Goal: Find specific page/section: Find specific page/section

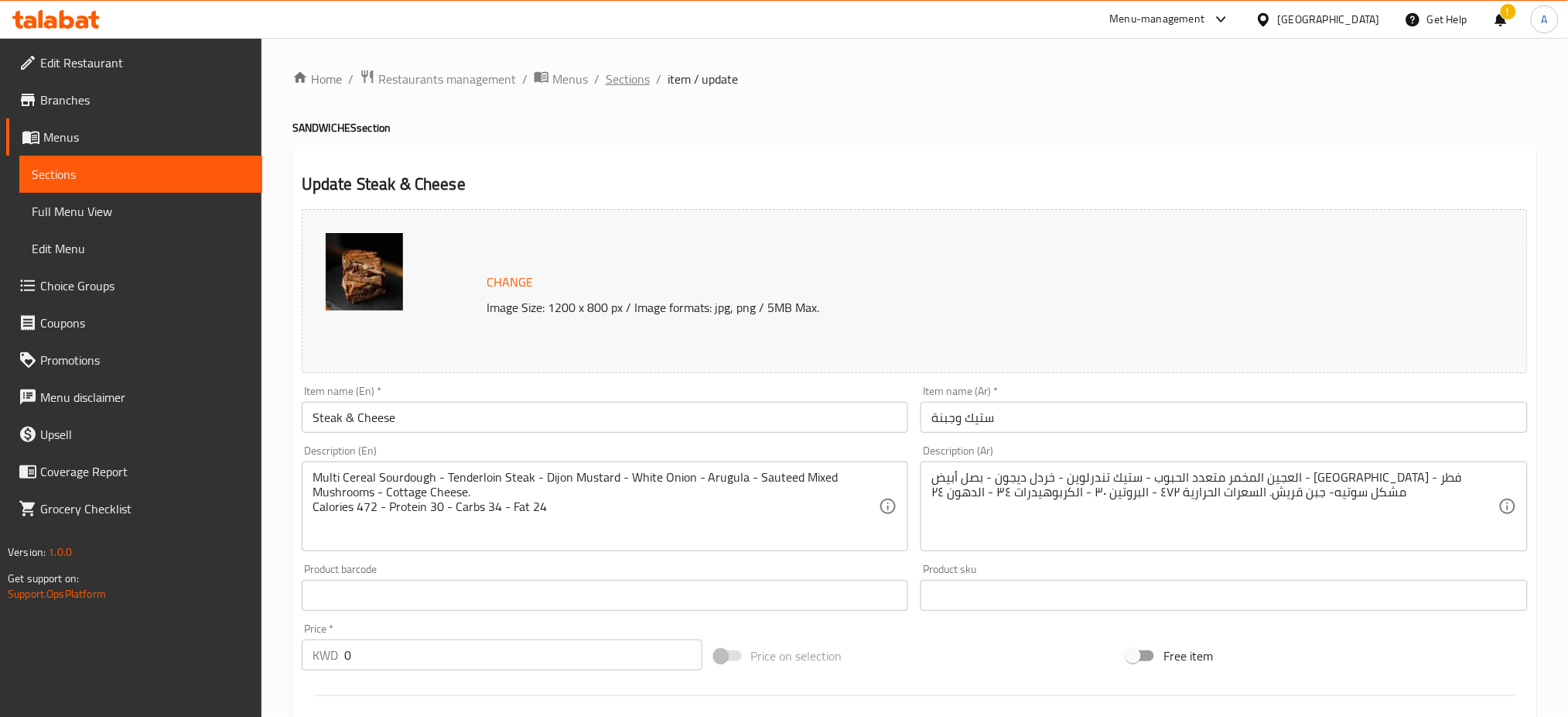
click at [629, 84] on span "Sections" at bounding box center [627, 79] width 44 height 19
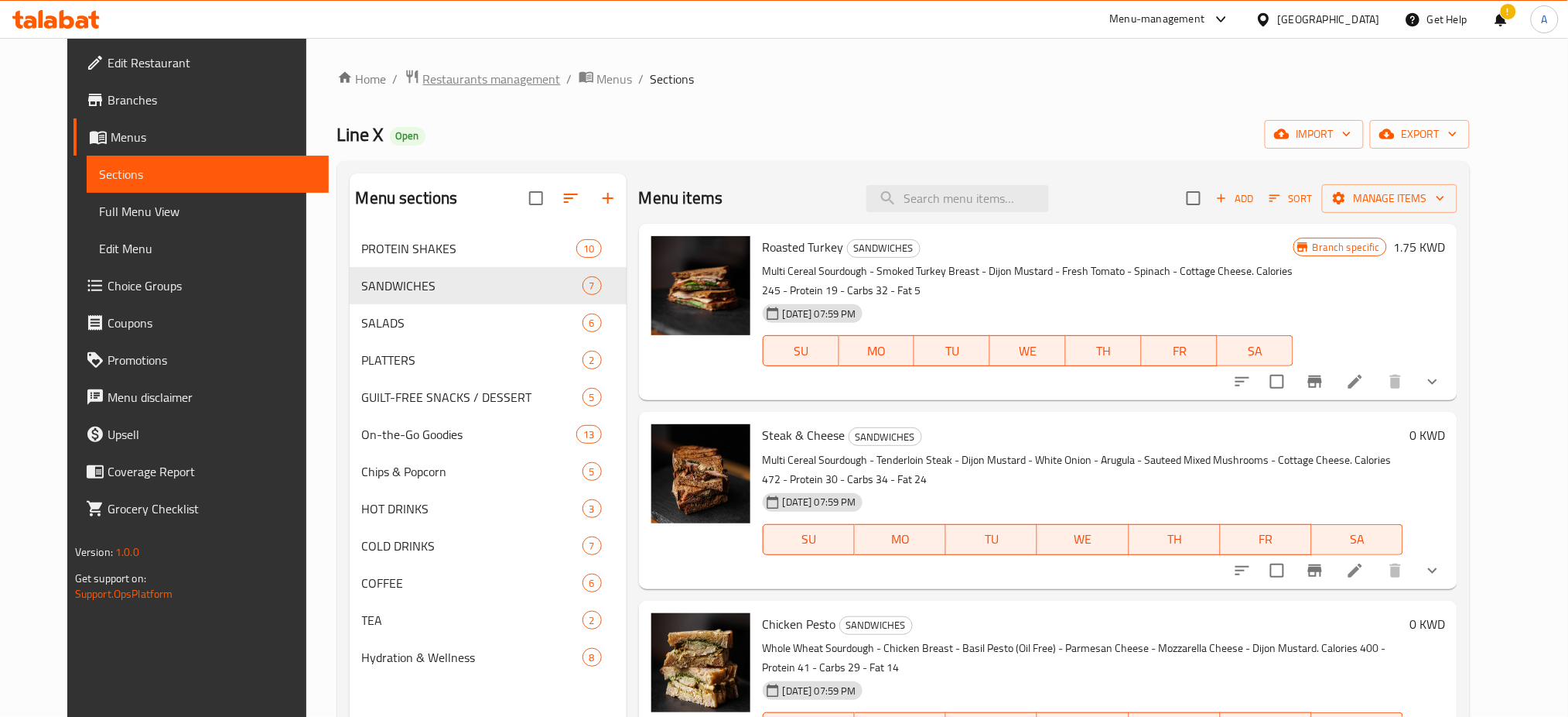
click at [446, 74] on span "Restaurants management" at bounding box center [492, 79] width 138 height 19
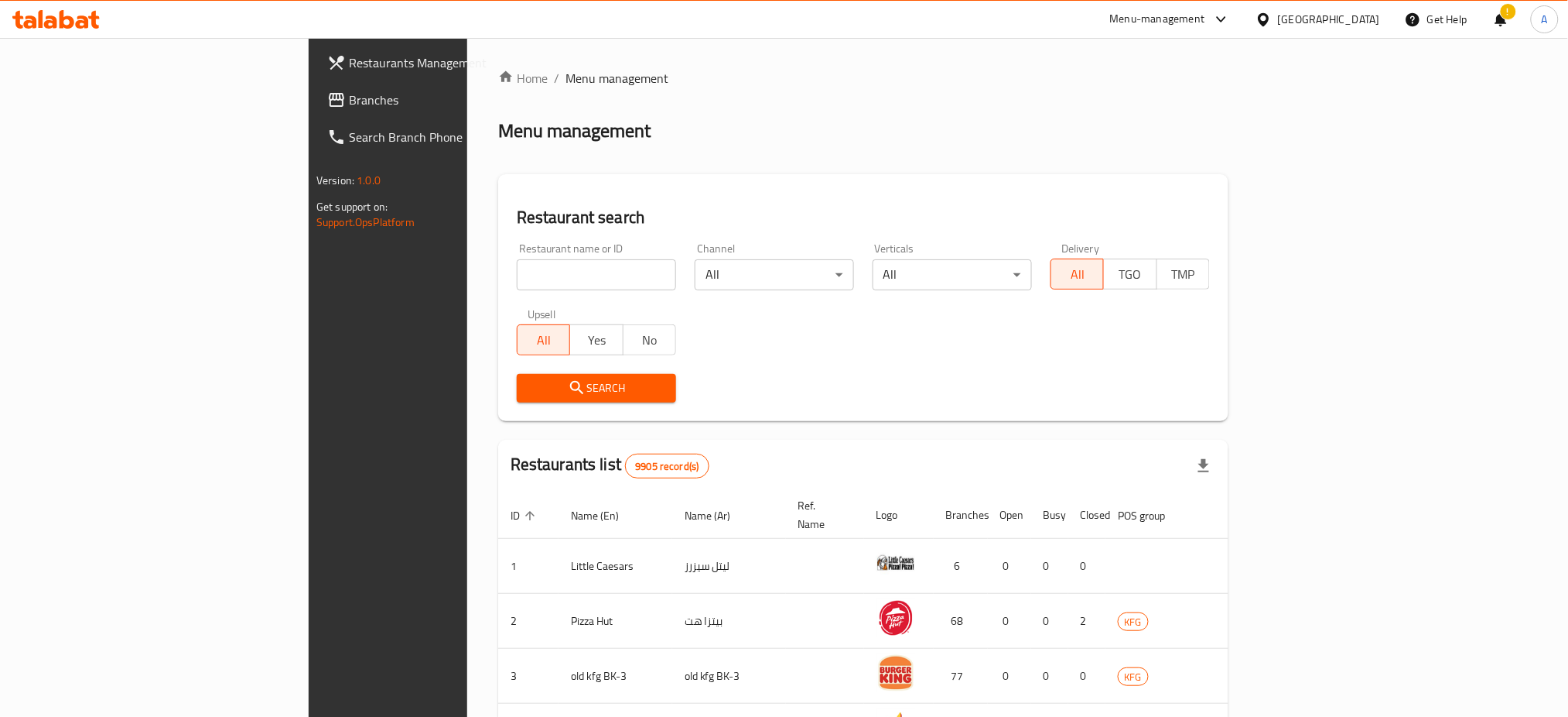
click at [516, 272] on input "search" at bounding box center [596, 275] width 159 height 31
paste input "703245"
type input "703245"
click at [529, 393] on span "Search" at bounding box center [596, 388] width 135 height 19
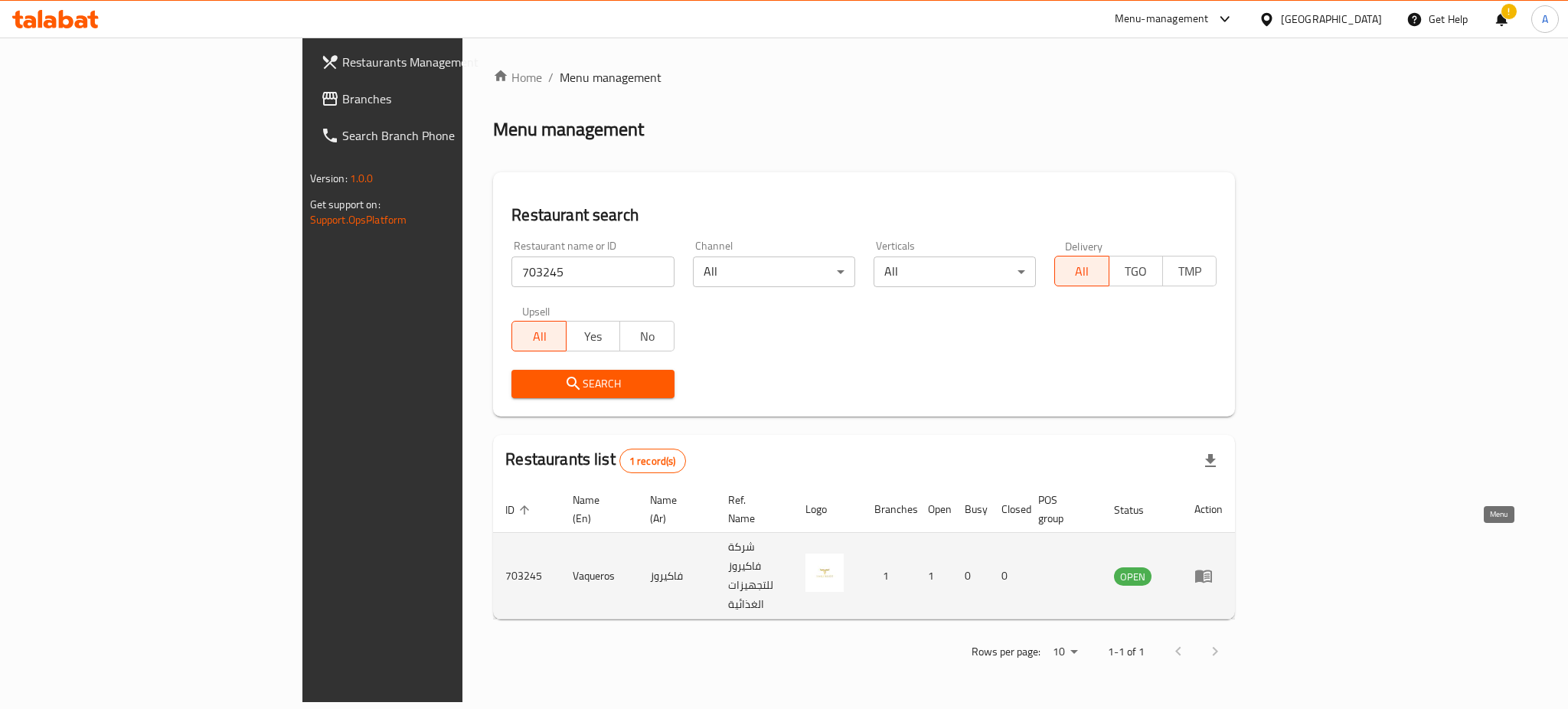
click at [1223, 566] on link "enhanced table" at bounding box center [1208, 575] width 28 height 18
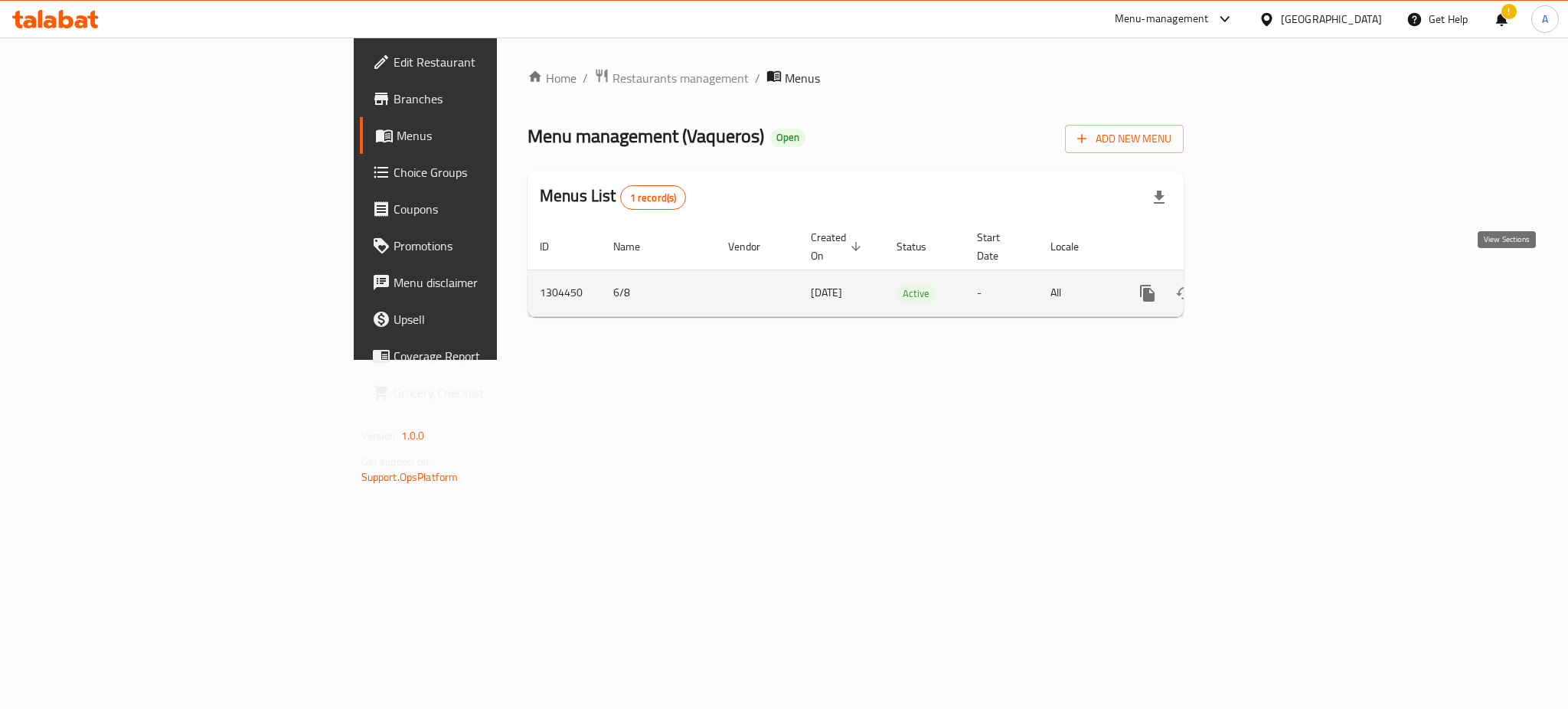
click at [1265, 286] on icon "enhanced table" at bounding box center [1258, 293] width 14 height 14
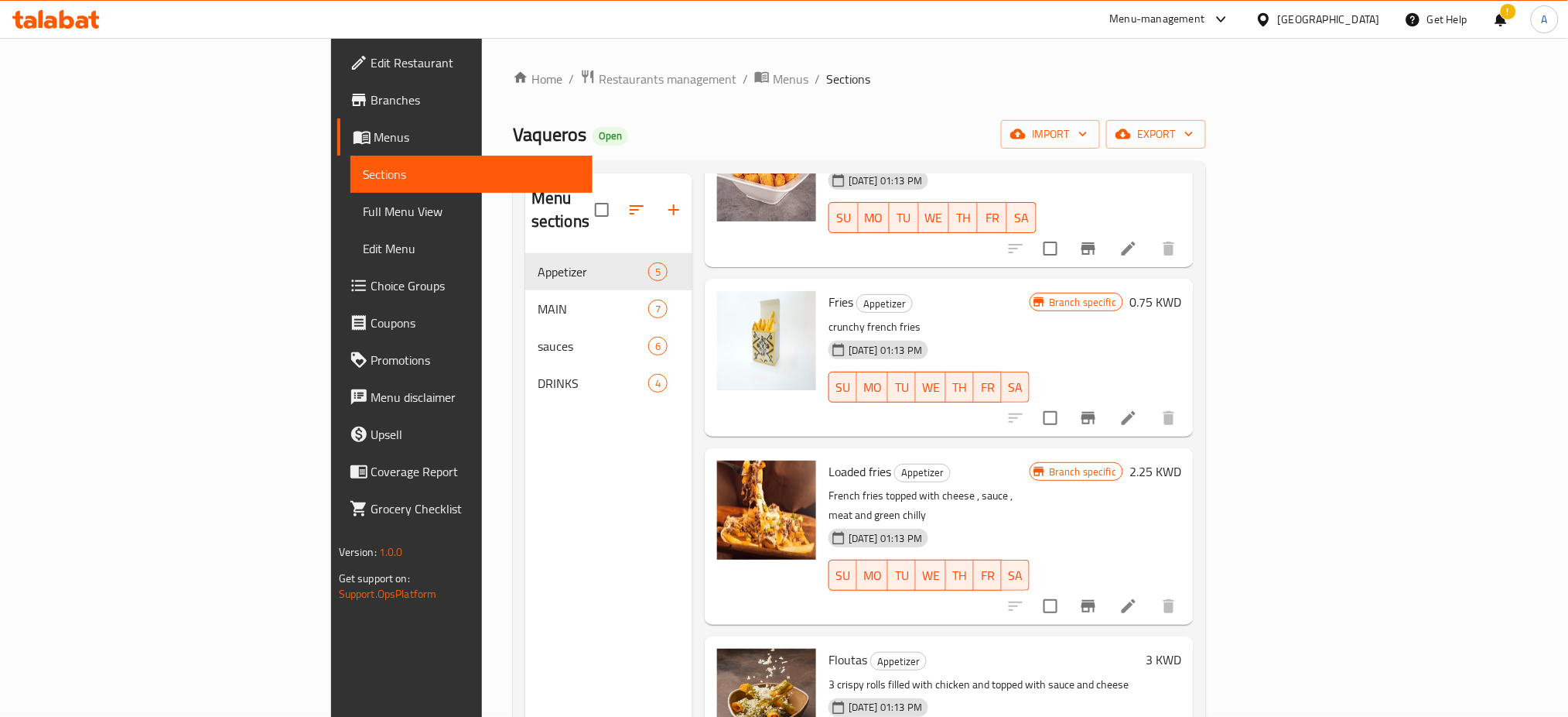
scroll to position [166, 0]
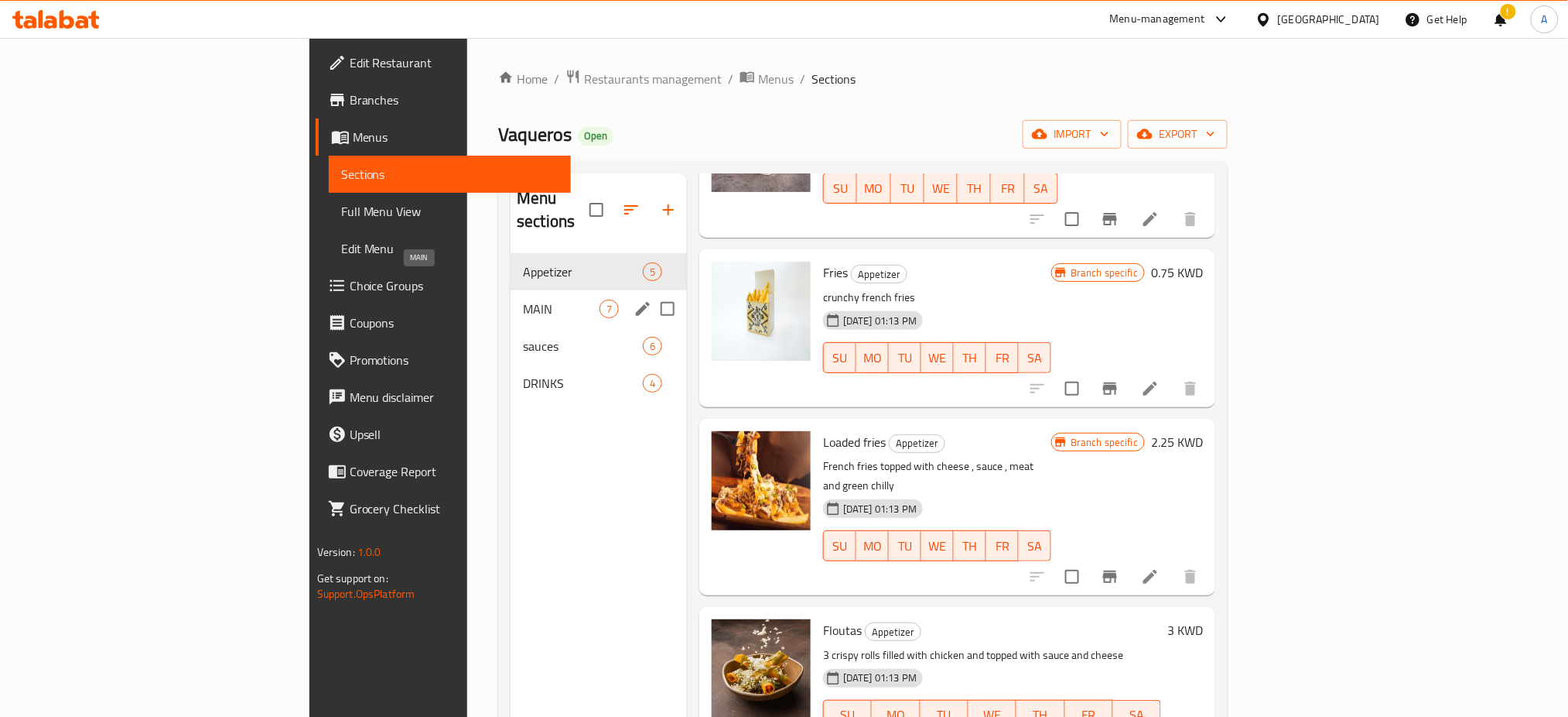
click at [523, 300] on span "MAIN" at bounding box center [561, 309] width 77 height 19
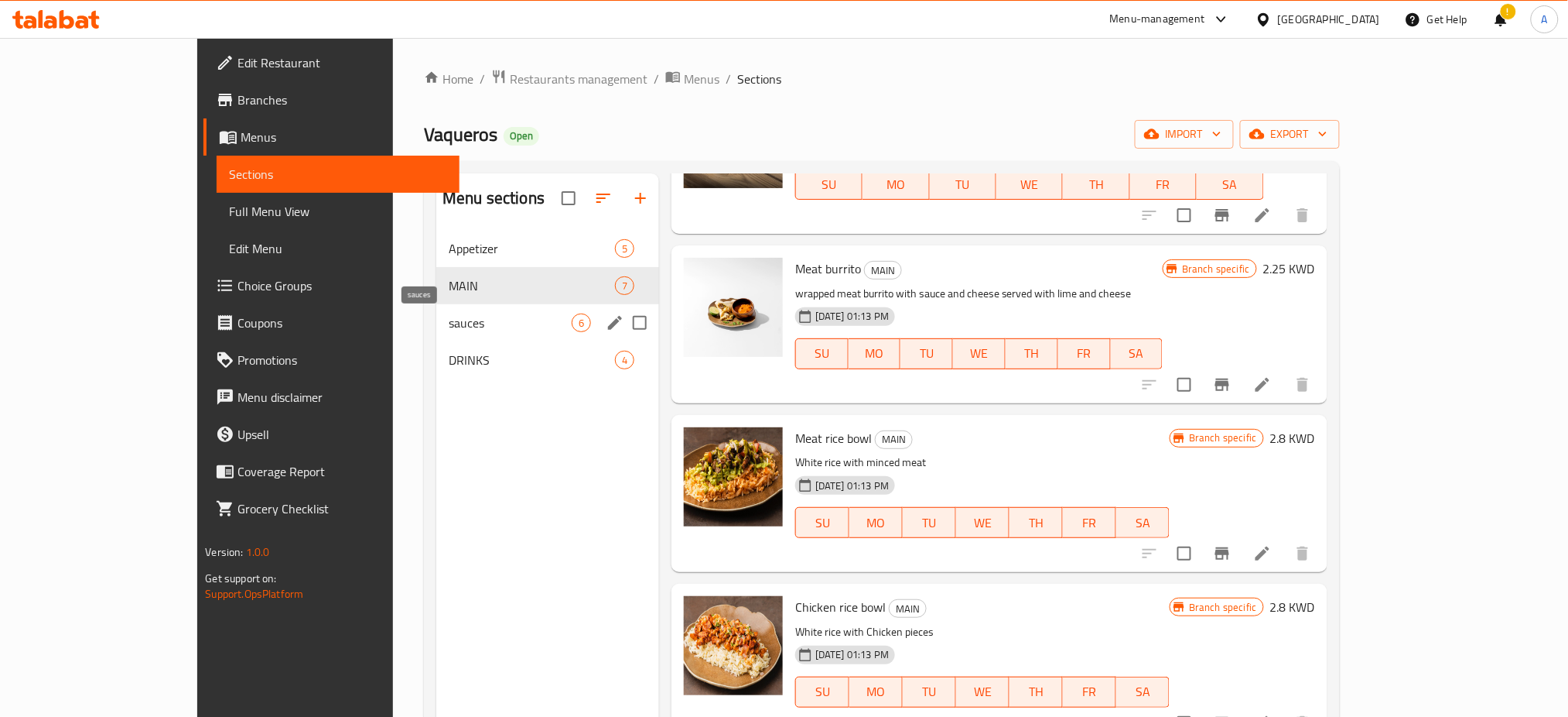
click at [449, 321] on span "sauces" at bounding box center [510, 323] width 123 height 19
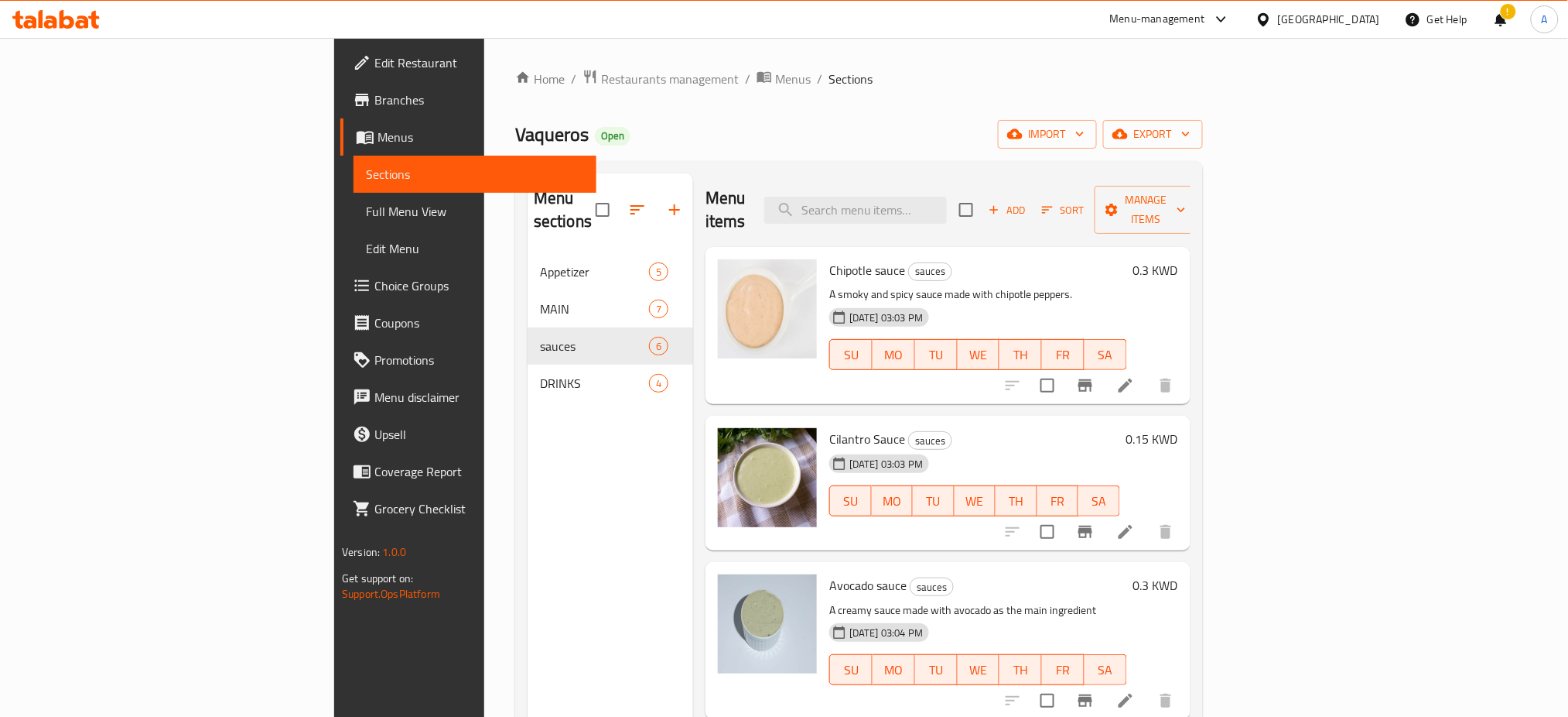
scroll to position [289, 0]
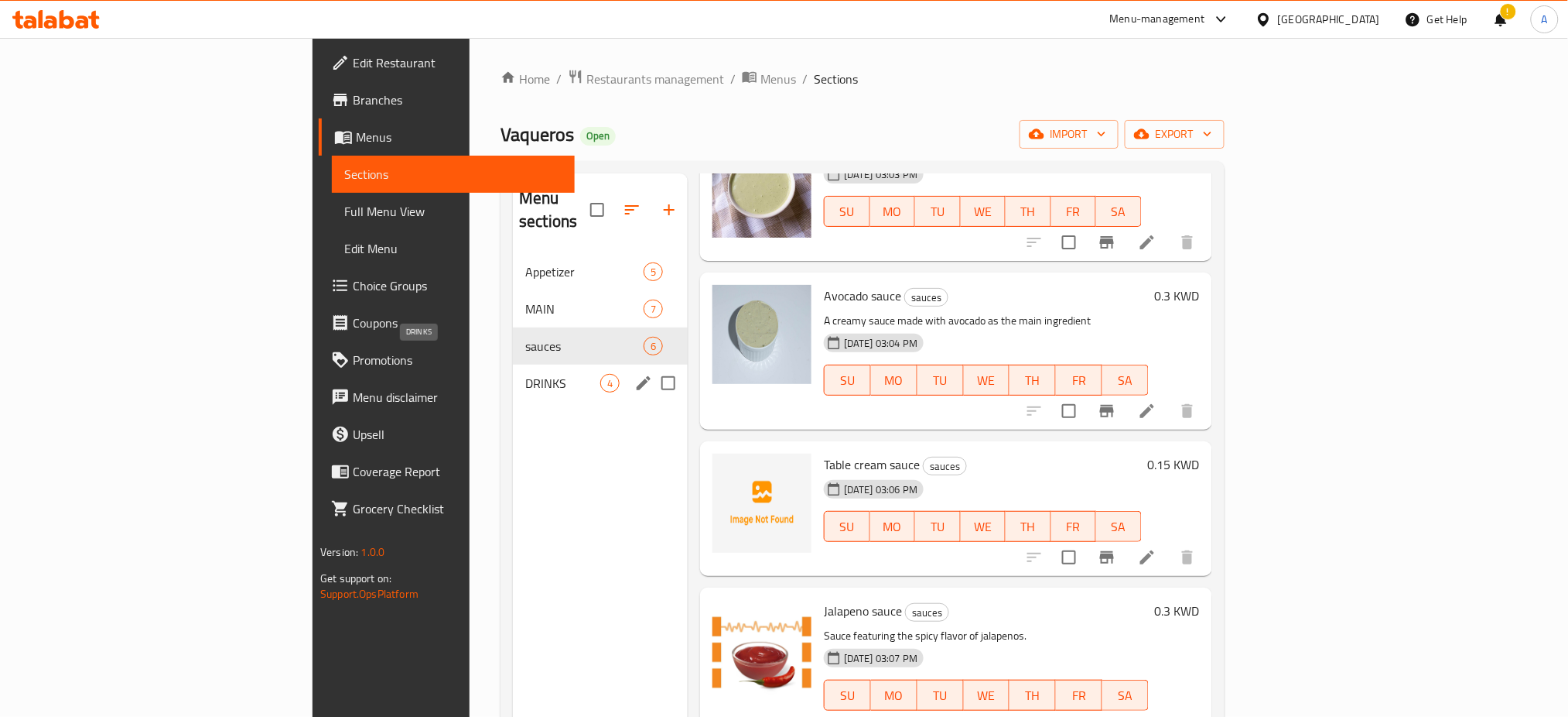
click at [525, 374] on span "DRINKS" at bounding box center [562, 383] width 75 height 19
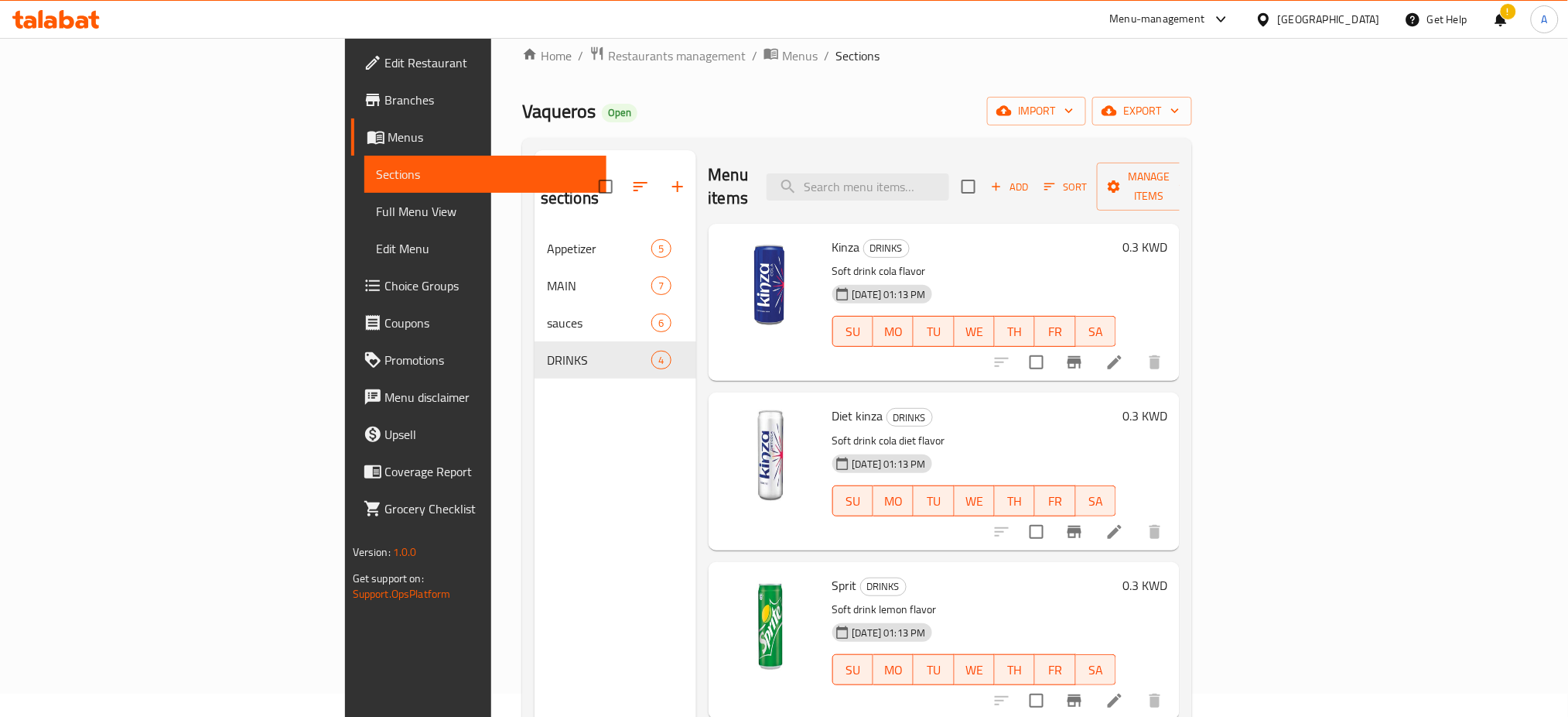
scroll to position [21, 0]
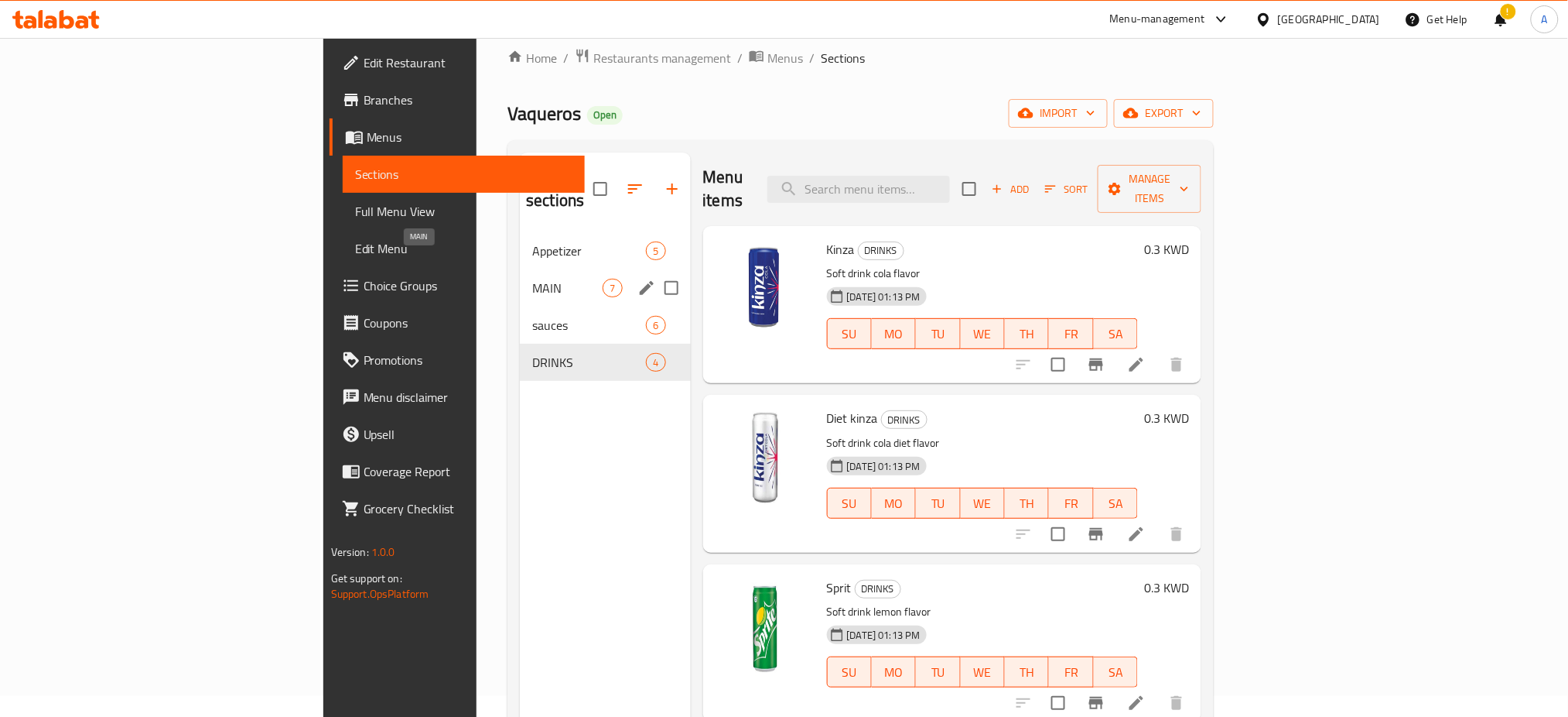
click at [532, 279] on span "MAIN" at bounding box center [567, 288] width 71 height 19
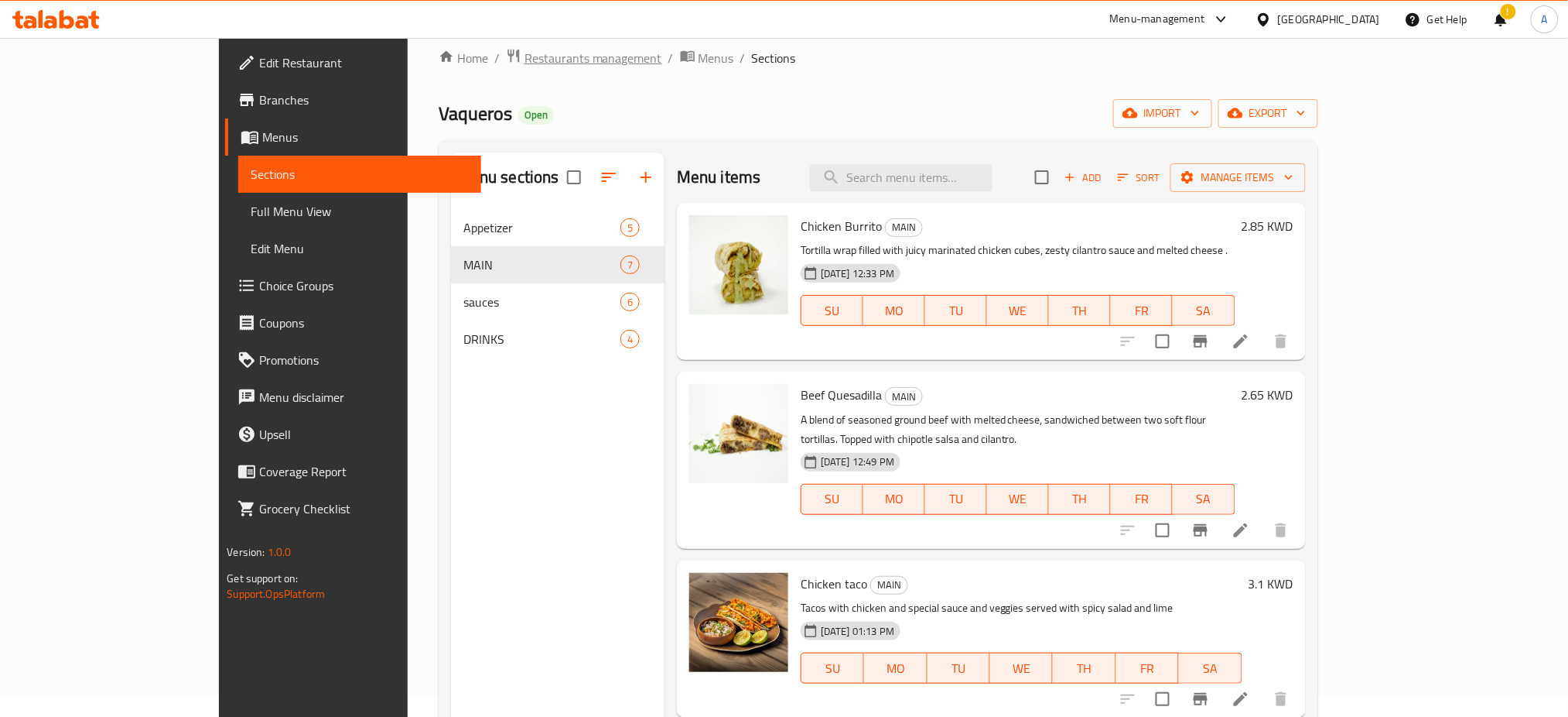
click at [524, 49] on span "Restaurants management" at bounding box center [593, 58] width 138 height 19
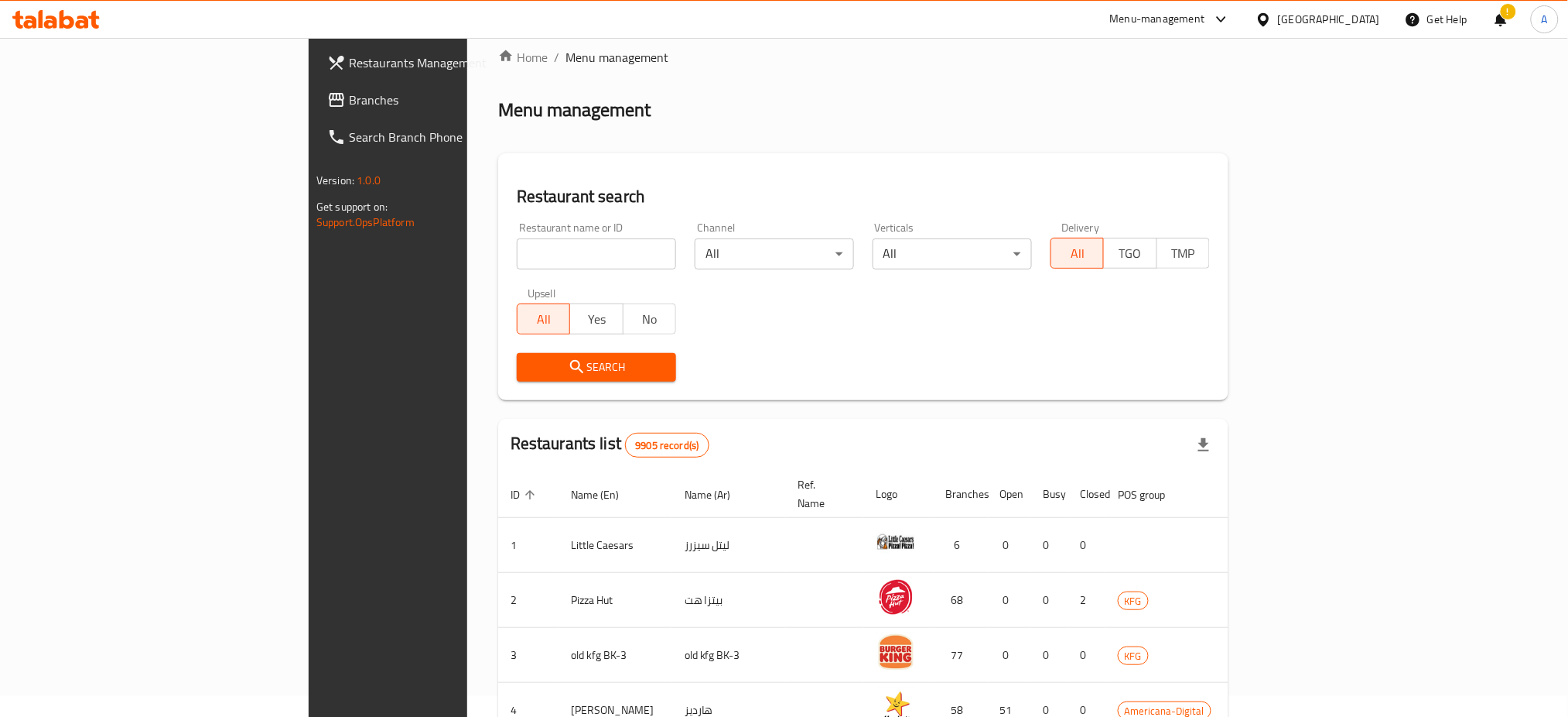
click at [516, 264] on input "search" at bounding box center [596, 254] width 159 height 31
paste input "24362"
type input "24362"
click at [570, 365] on icon "submit" at bounding box center [576, 366] width 13 height 13
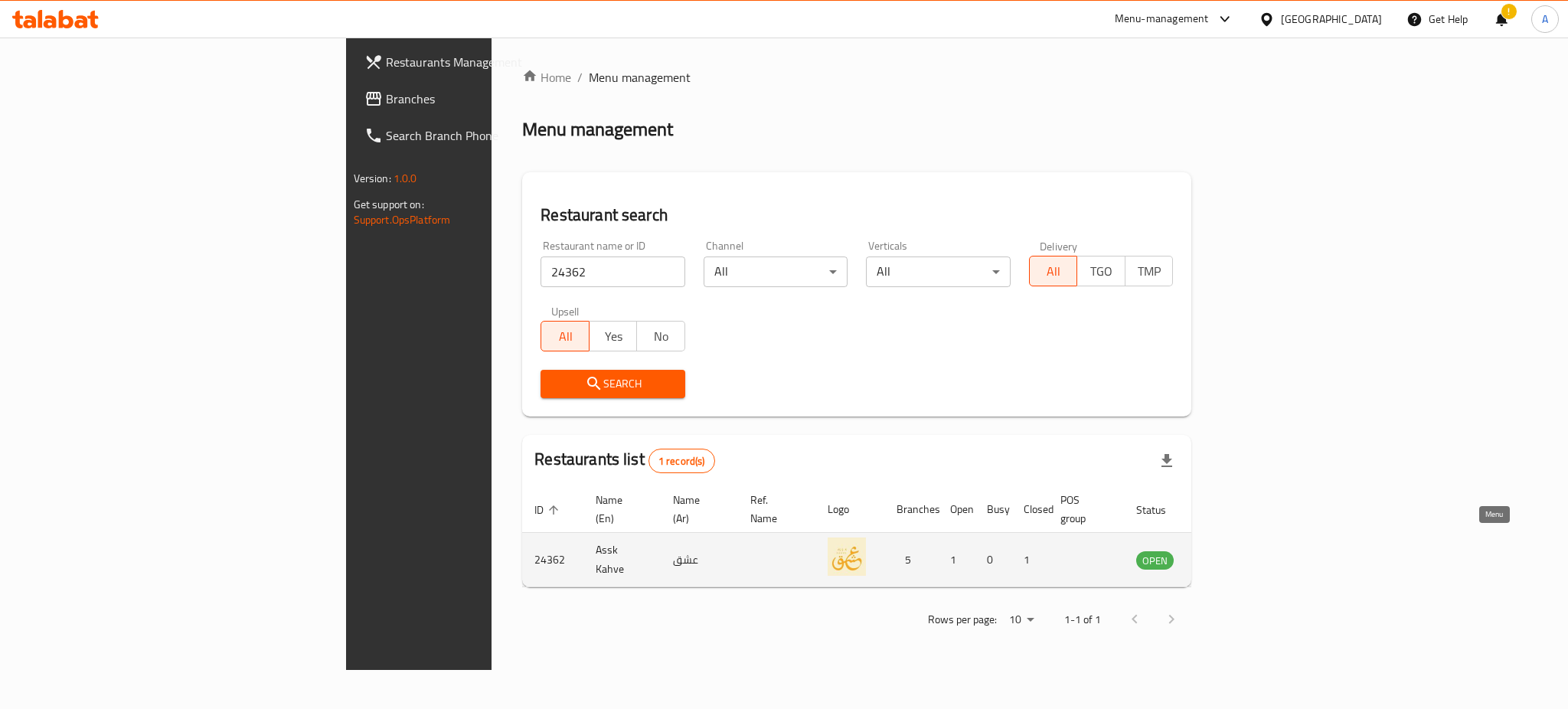
click at [1245, 550] on link "enhanced table" at bounding box center [1230, 559] width 28 height 18
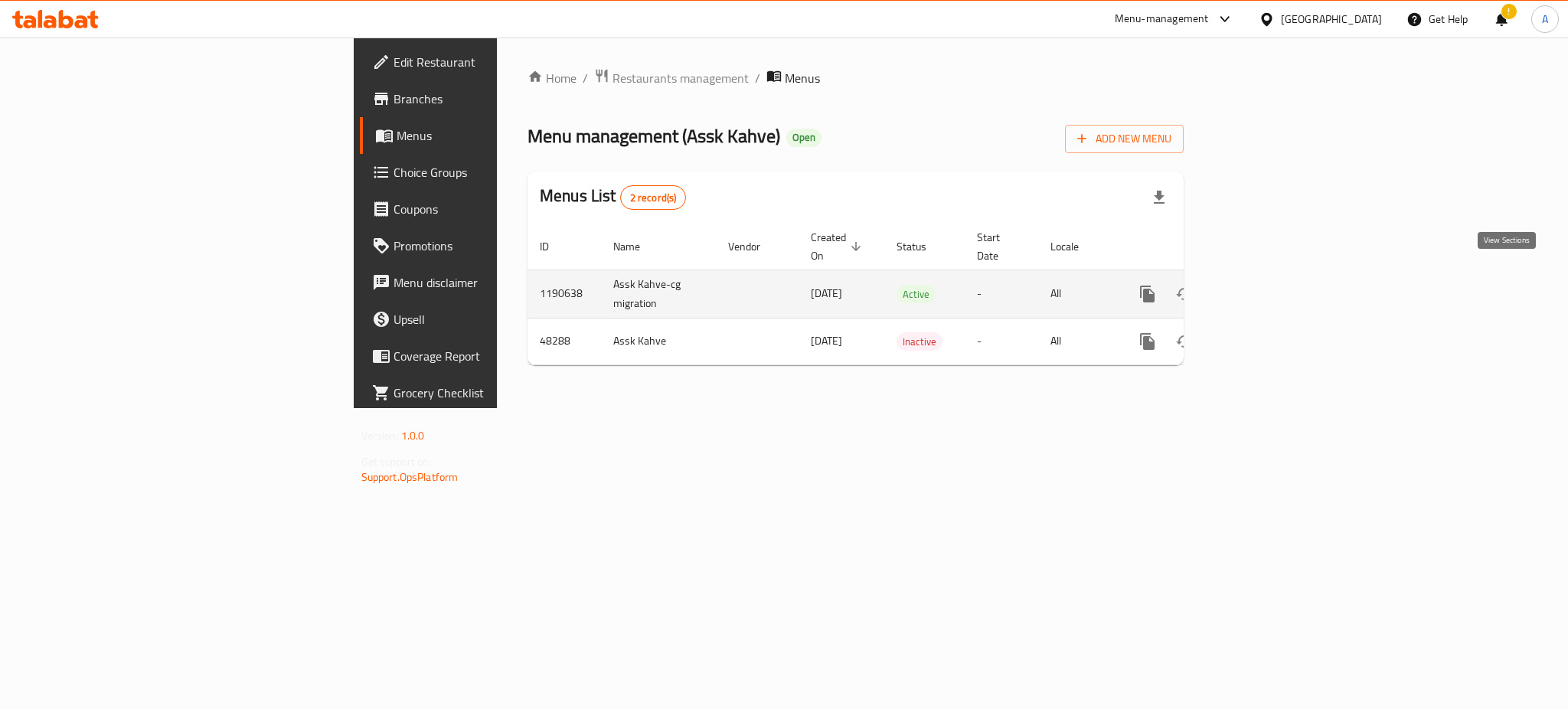
click at [1276, 275] on link "enhanced table" at bounding box center [1258, 294] width 37 height 37
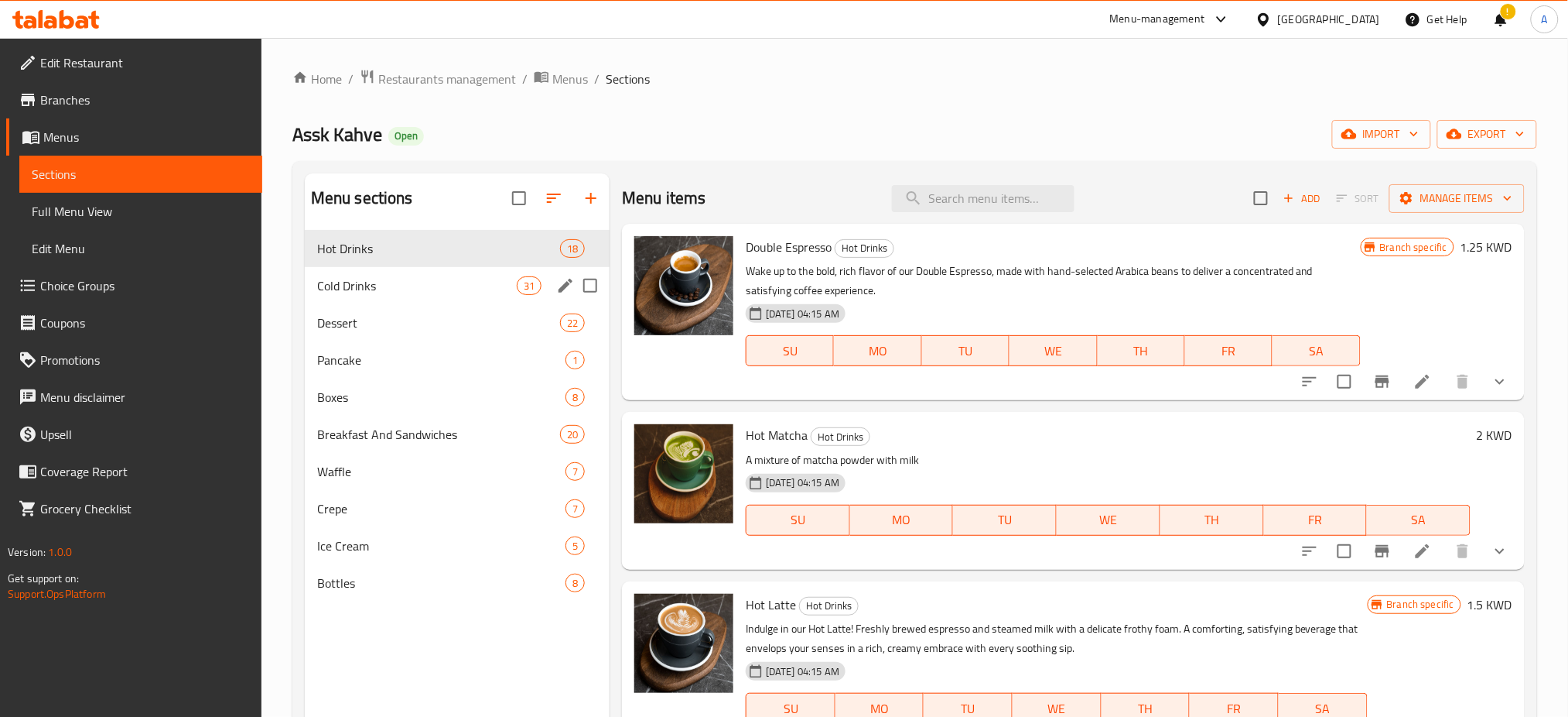
click at [490, 297] on div "Cold Drinks 31" at bounding box center [457, 286] width 305 height 37
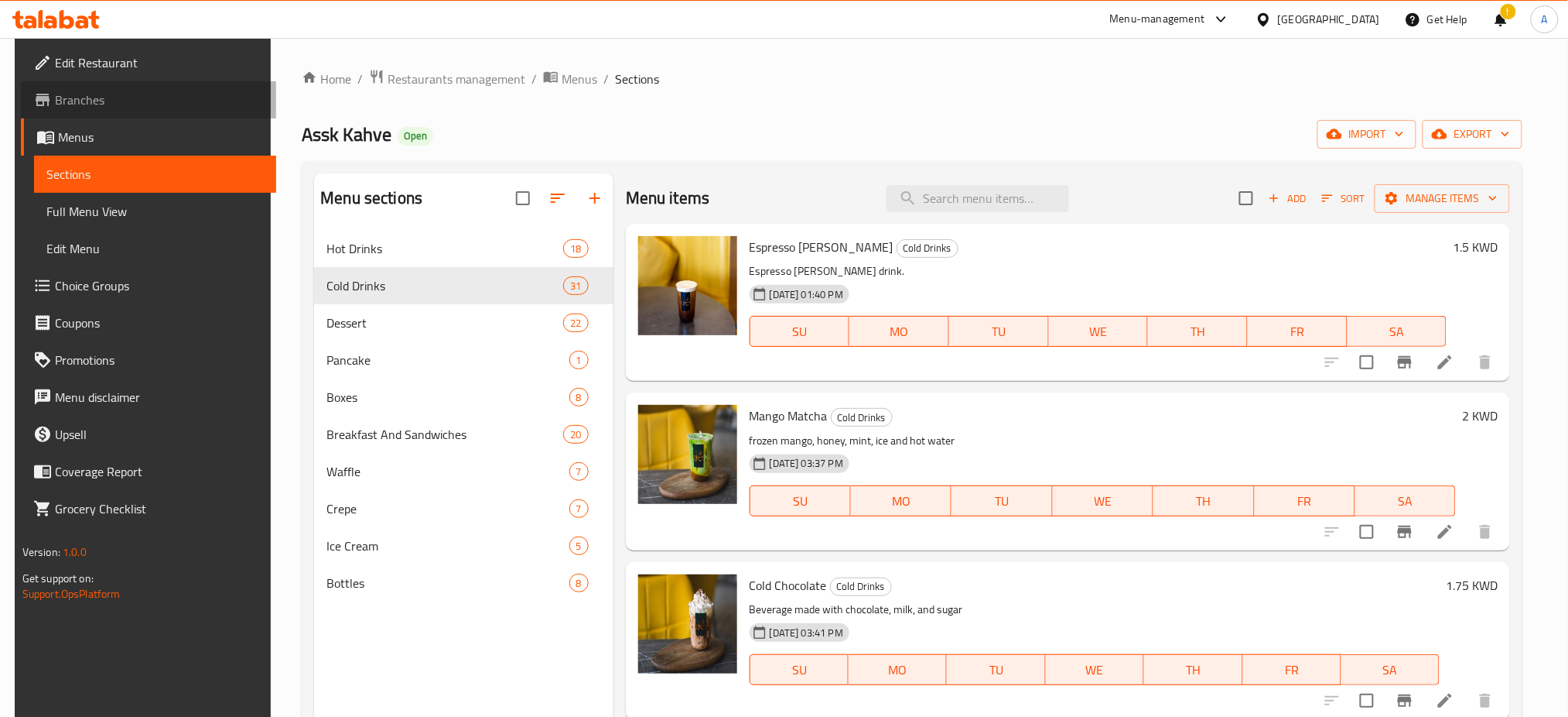
click at [83, 101] on span "Branches" at bounding box center [160, 100] width 209 height 19
